Goal: Check status: Check status

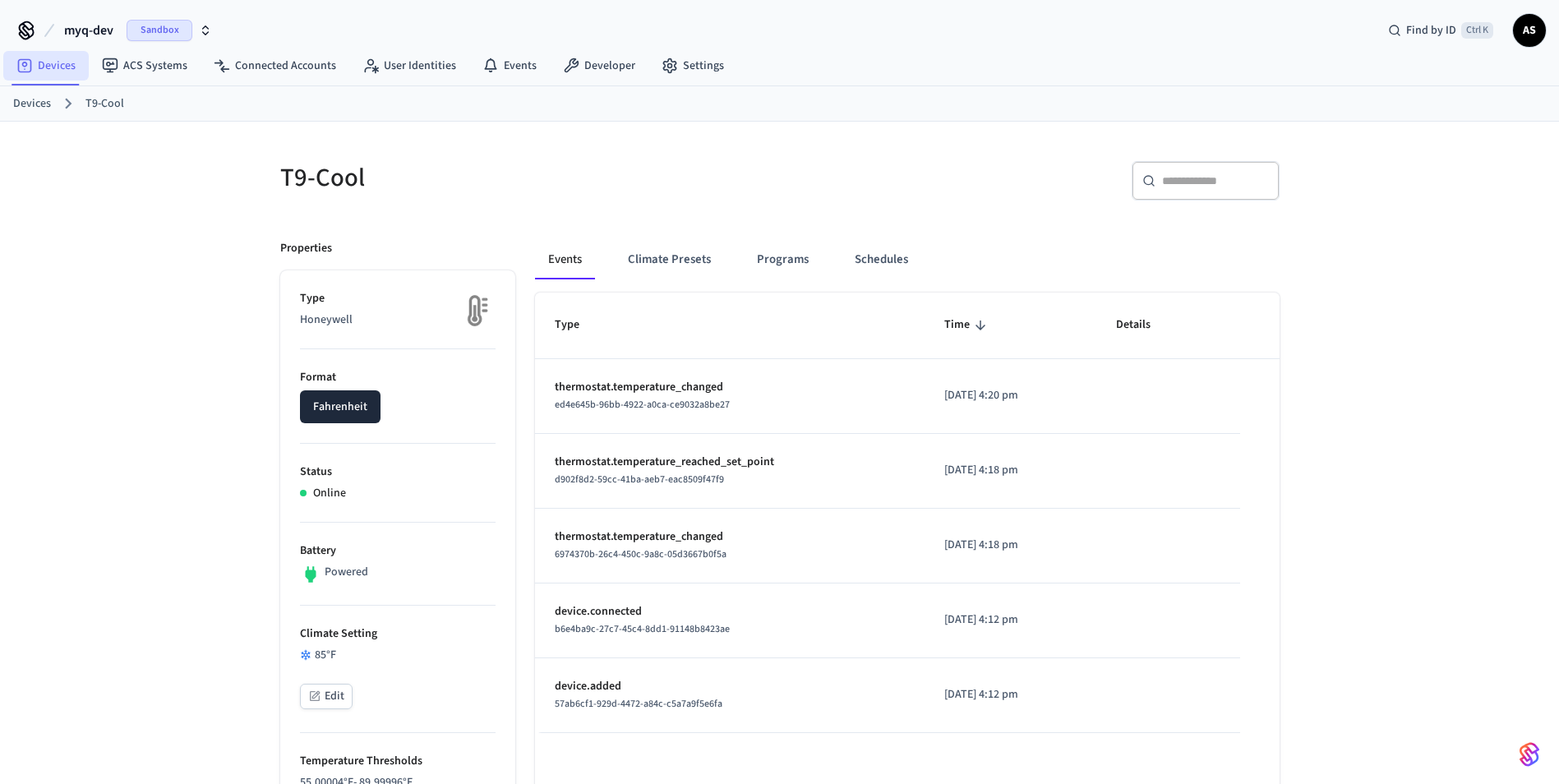
drag, startPoint x: 0, startPoint y: 0, endPoint x: 67, endPoint y: 53, distance: 85.4
click at [67, 53] on link "Devices" at bounding box center [45, 65] width 86 height 29
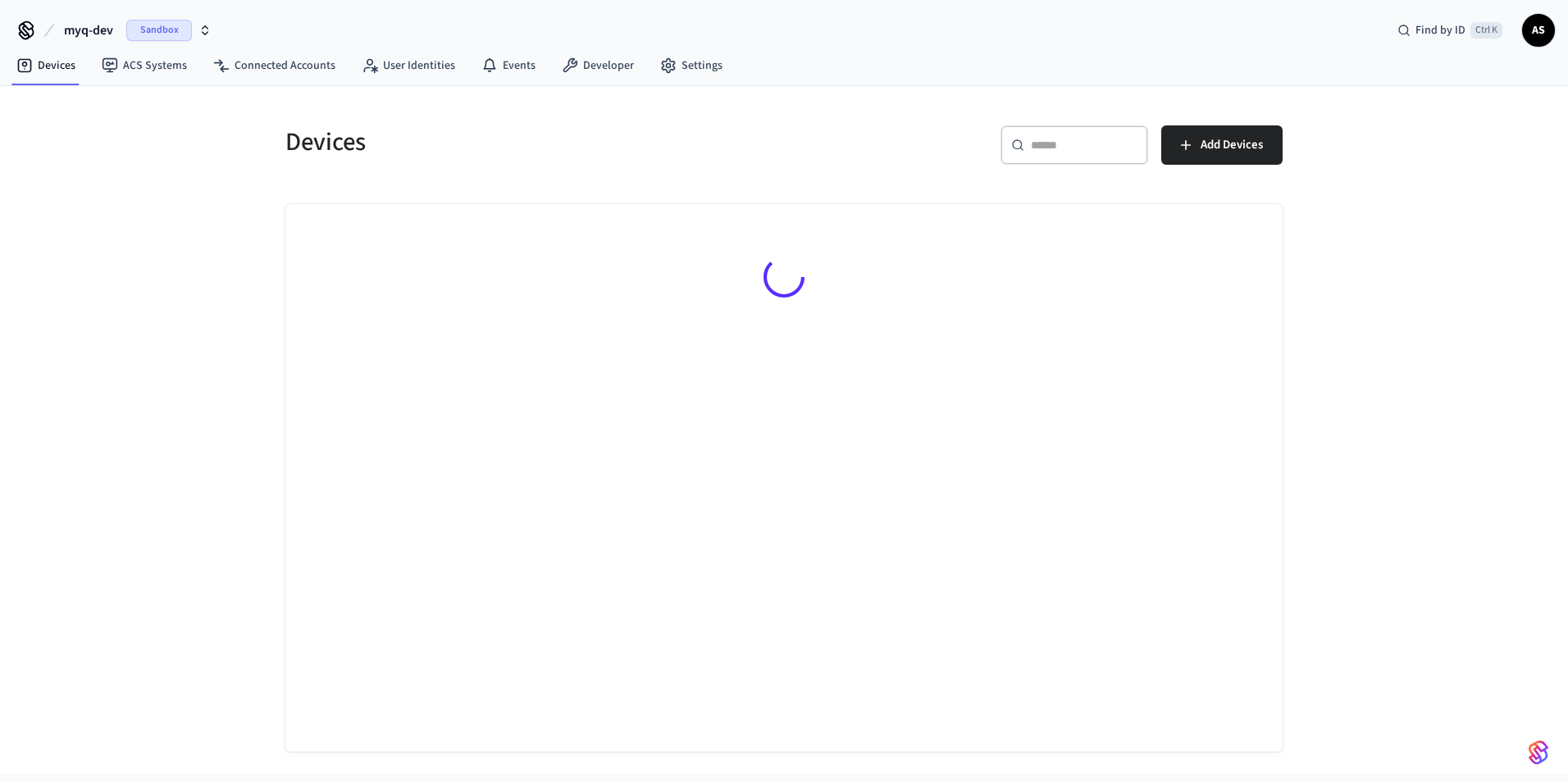
click at [1049, 154] on div "​ ​" at bounding box center [1074, 145] width 147 height 39
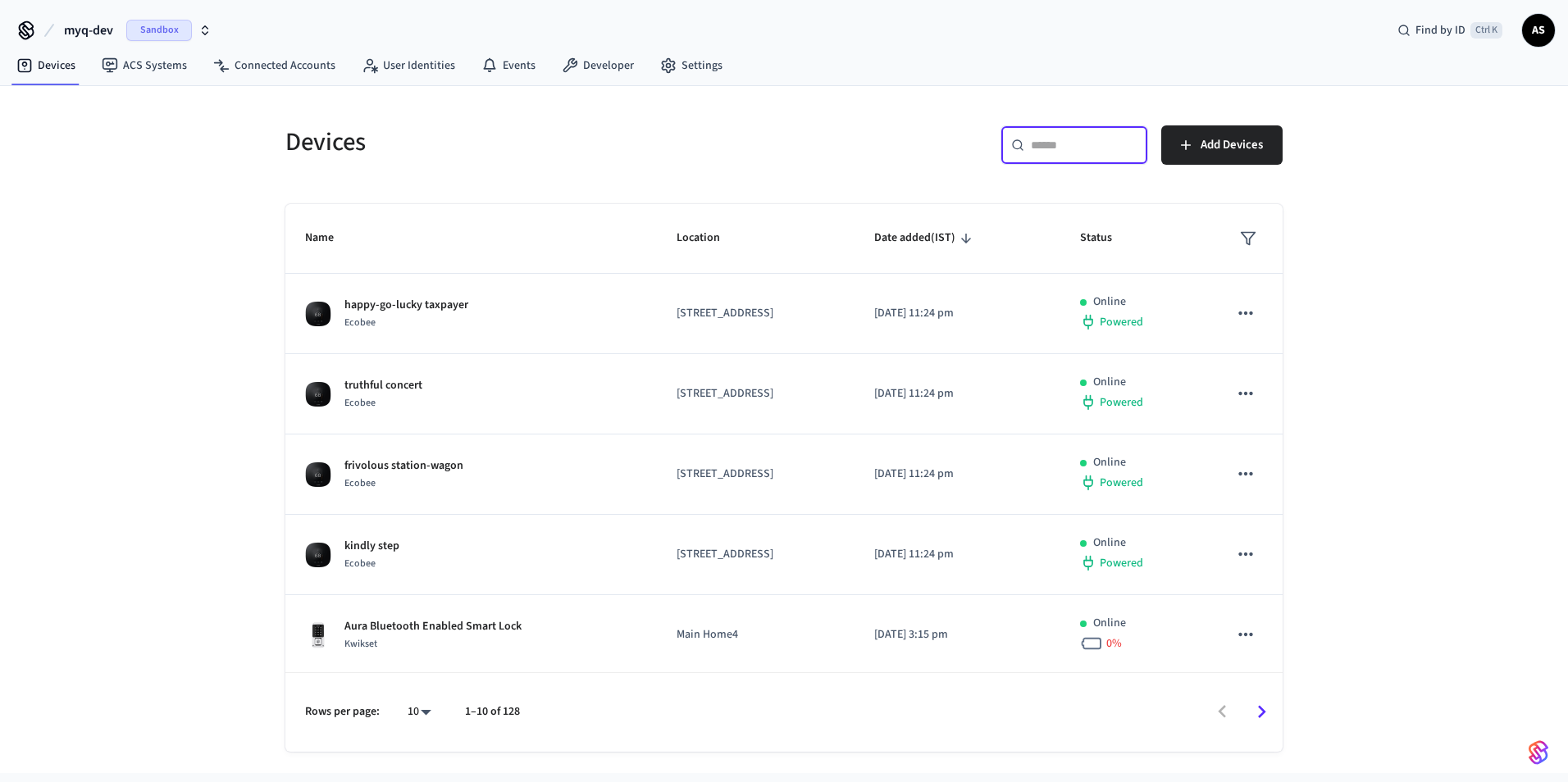
paste input "**********"
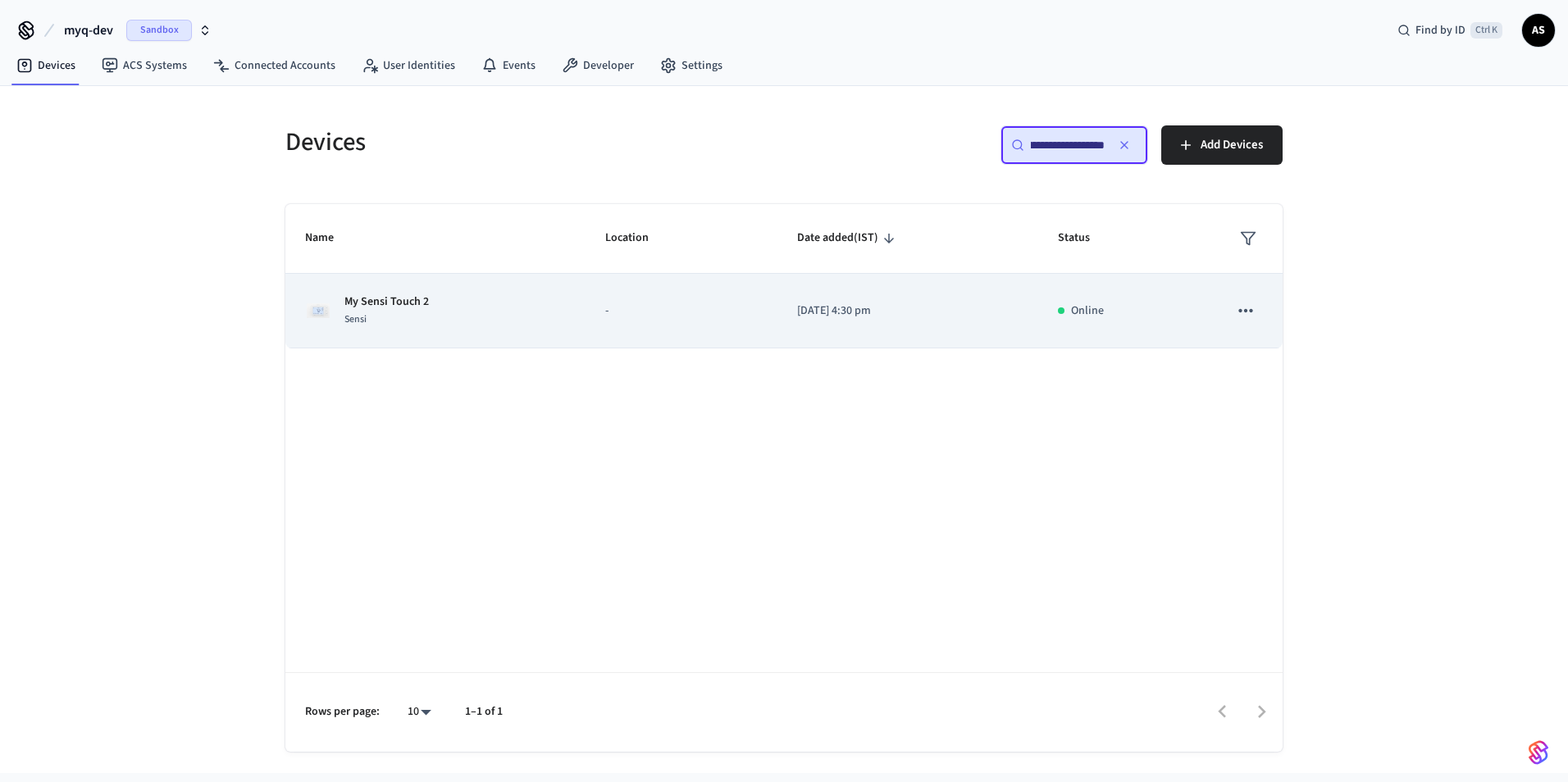
type input "**********"
click at [632, 318] on p "-" at bounding box center [681, 311] width 153 height 17
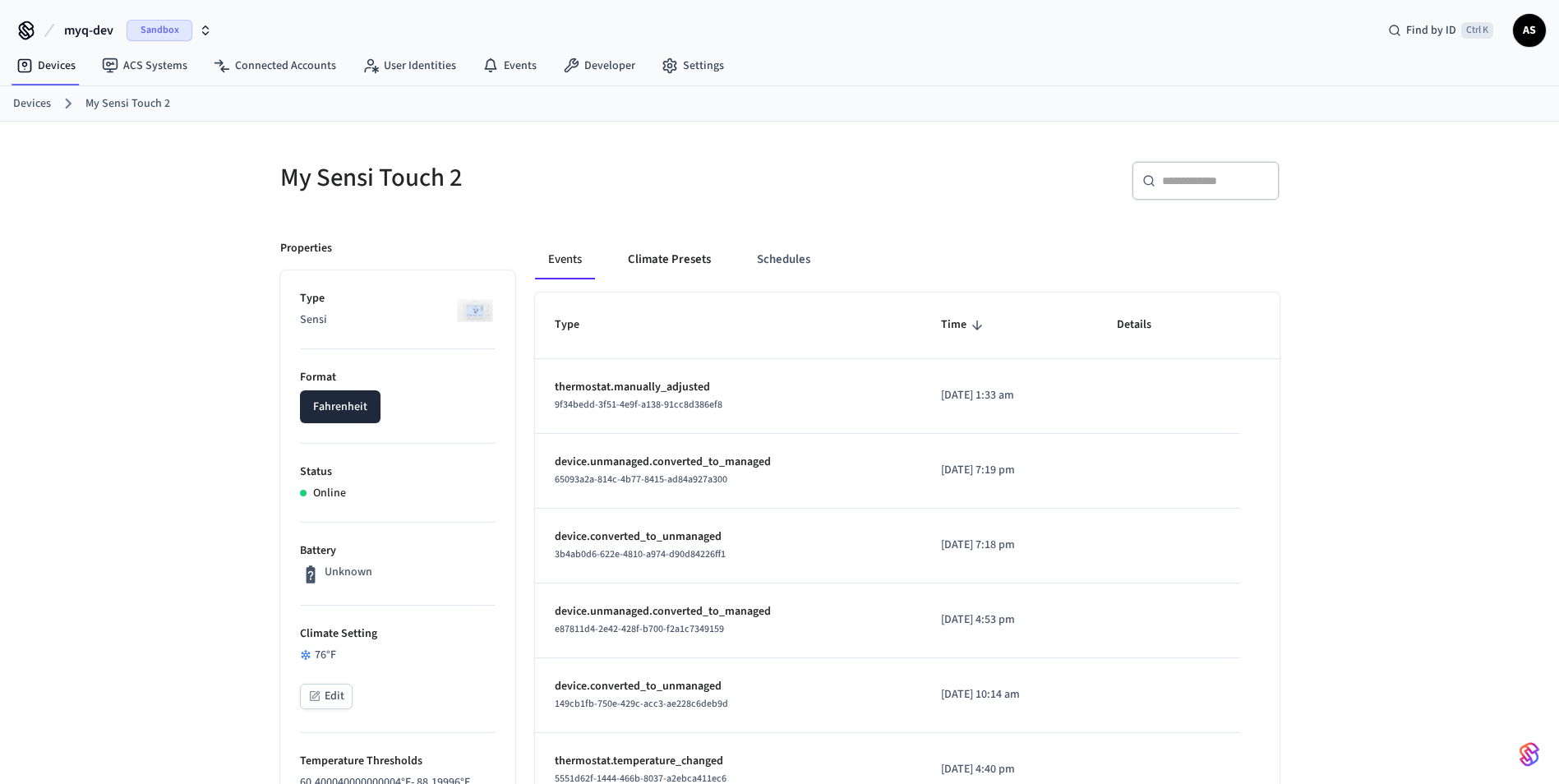
click at [653, 271] on button "Climate Presets" at bounding box center [669, 259] width 109 height 39
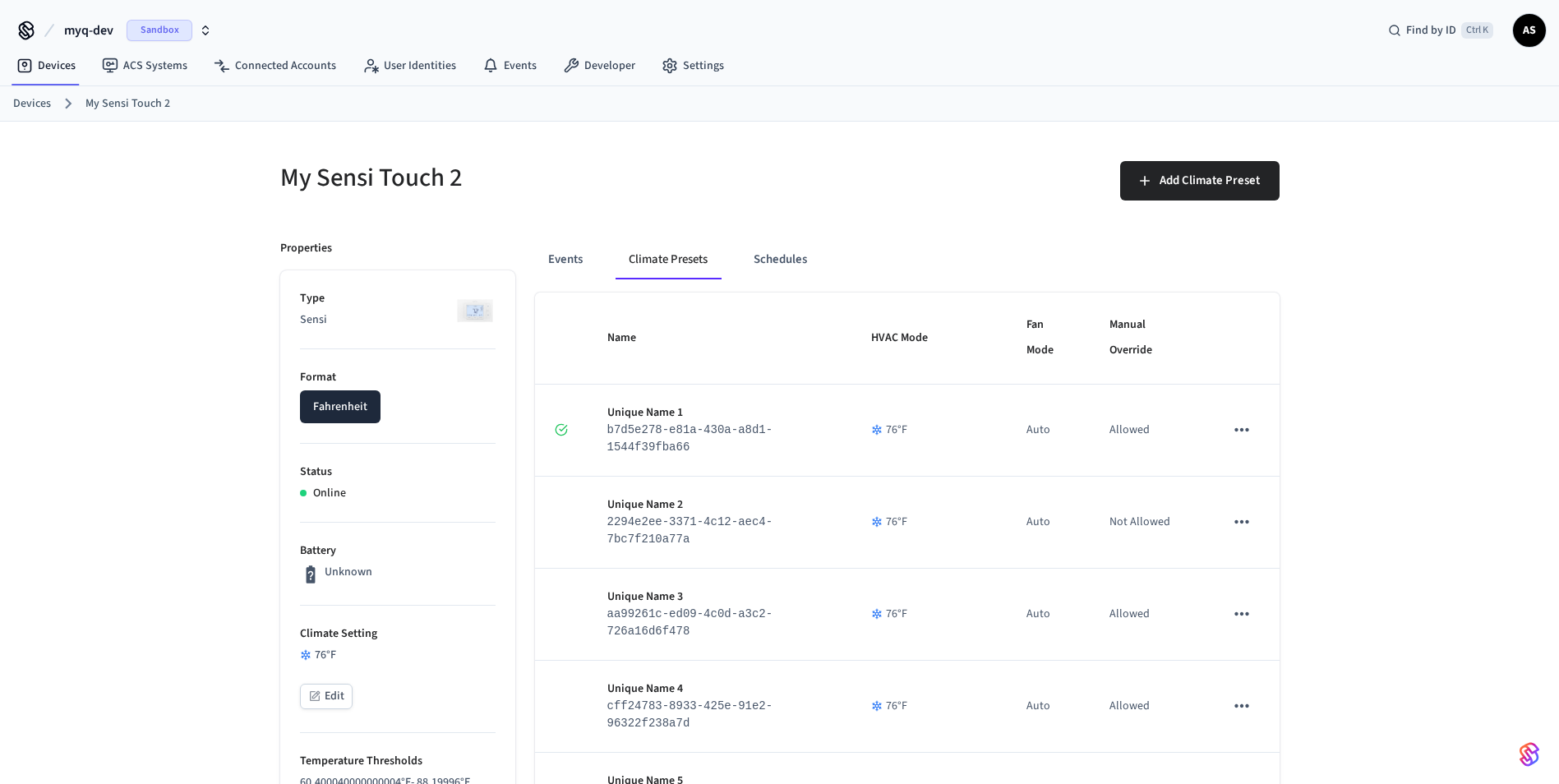
click at [638, 259] on button "Climate Presets" at bounding box center [669, 259] width 105 height 39
drag, startPoint x: 651, startPoint y: 260, endPoint x: 1509, endPoint y: 342, distance: 861.9
click at [802, 243] on button "Schedules" at bounding box center [780, 259] width 80 height 39
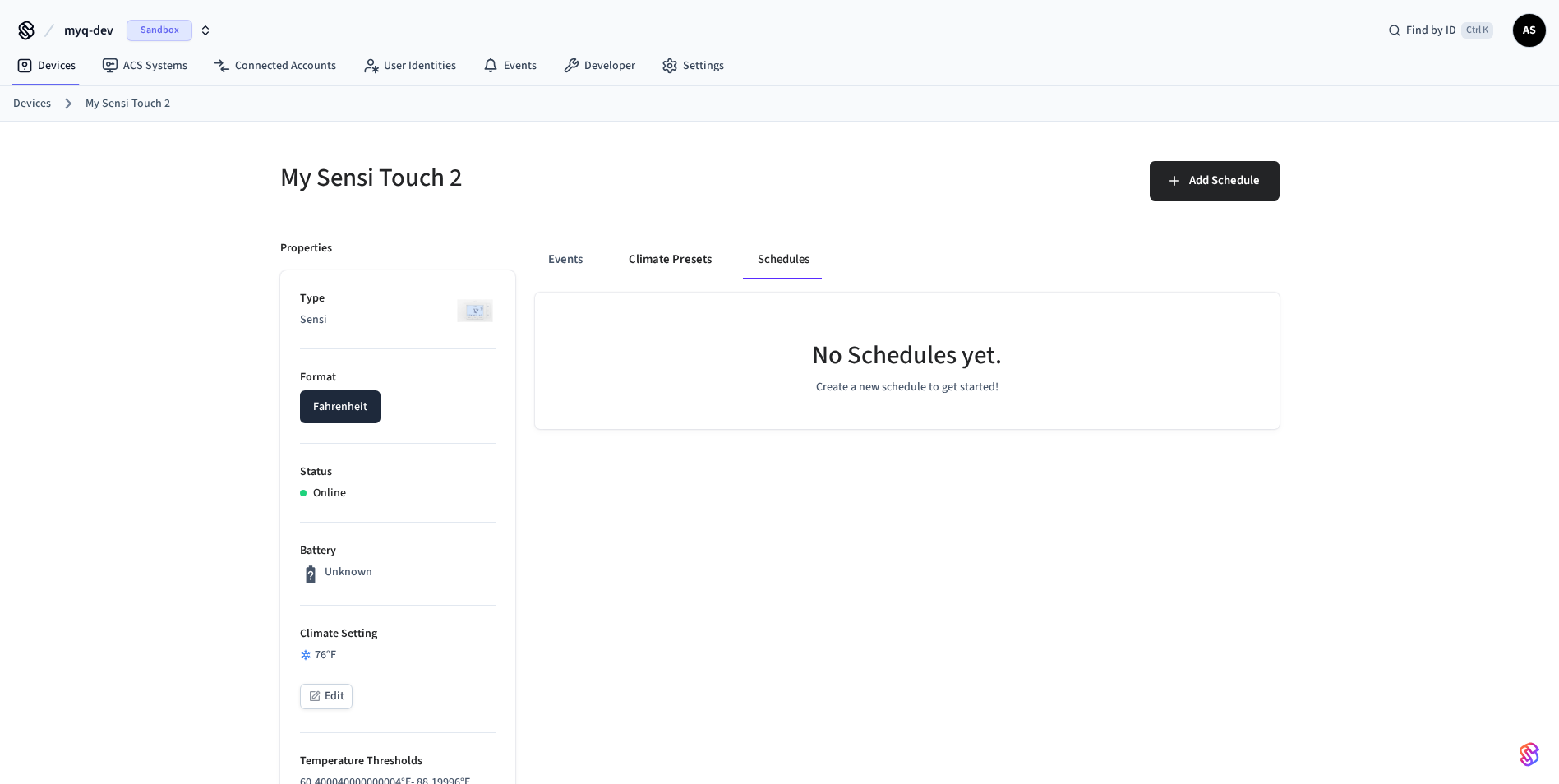
click at [680, 261] on button "Climate Presets" at bounding box center [670, 259] width 109 height 39
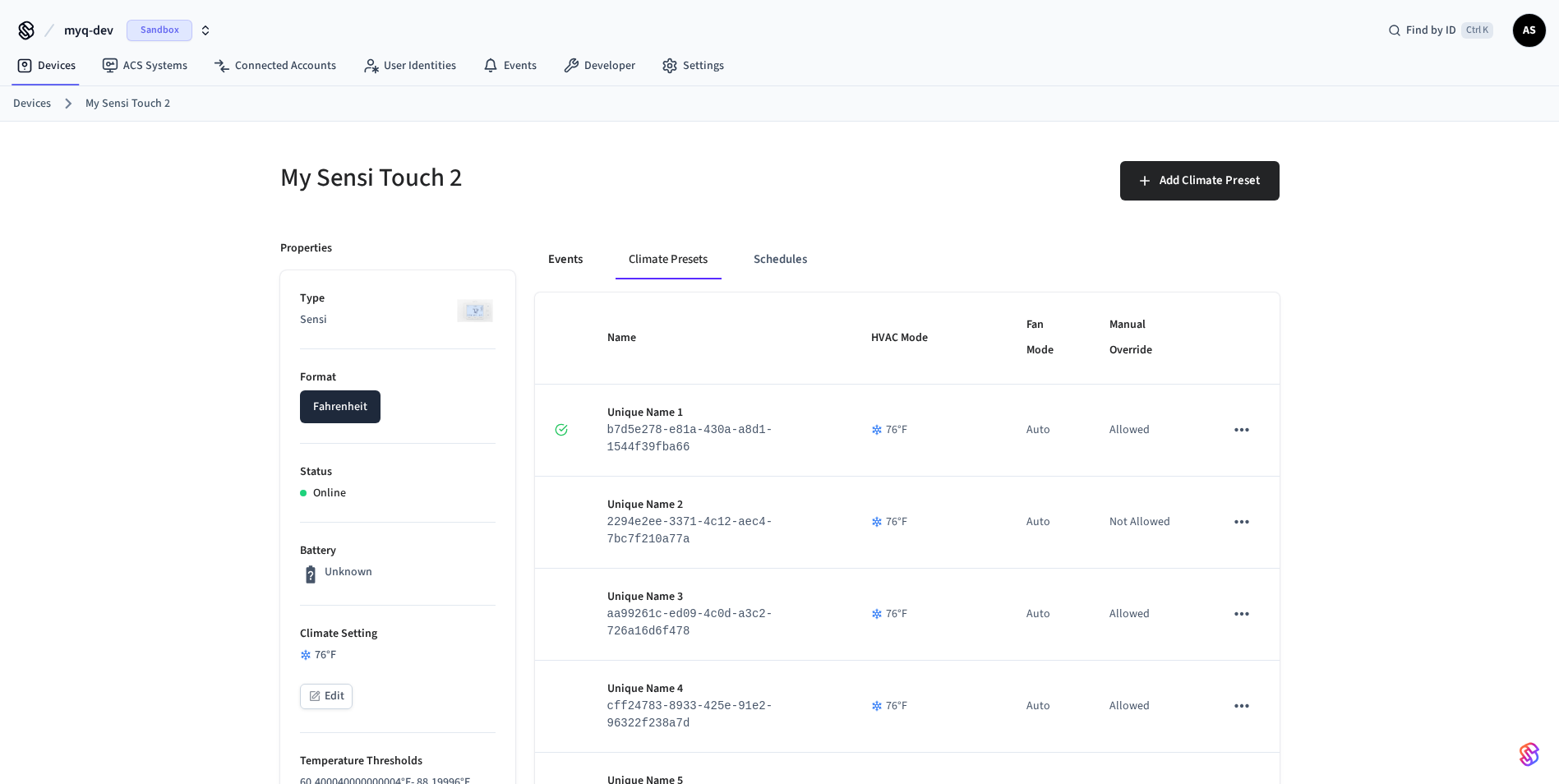
click at [558, 261] on button "Events" at bounding box center [565, 259] width 61 height 39
